Goal: Obtain resource: Obtain resource

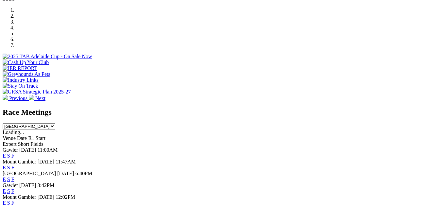
drag, startPoint x: 0, startPoint y: 0, endPoint x: 306, endPoint y: 78, distance: 315.6
click at [14, 165] on link "F" at bounding box center [12, 168] width 3 height 6
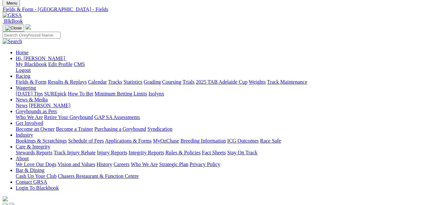
scroll to position [33, 0]
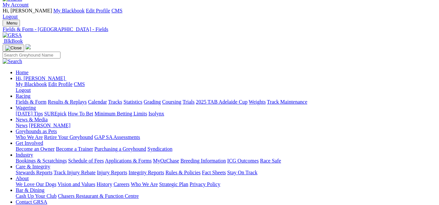
scroll to position [0, 0]
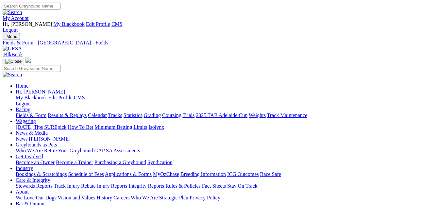
click at [30, 112] on link "Fields & Form" at bounding box center [31, 115] width 31 height 6
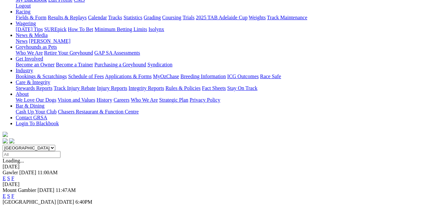
scroll to position [98, 0]
